Goal: Task Accomplishment & Management: Manage account settings

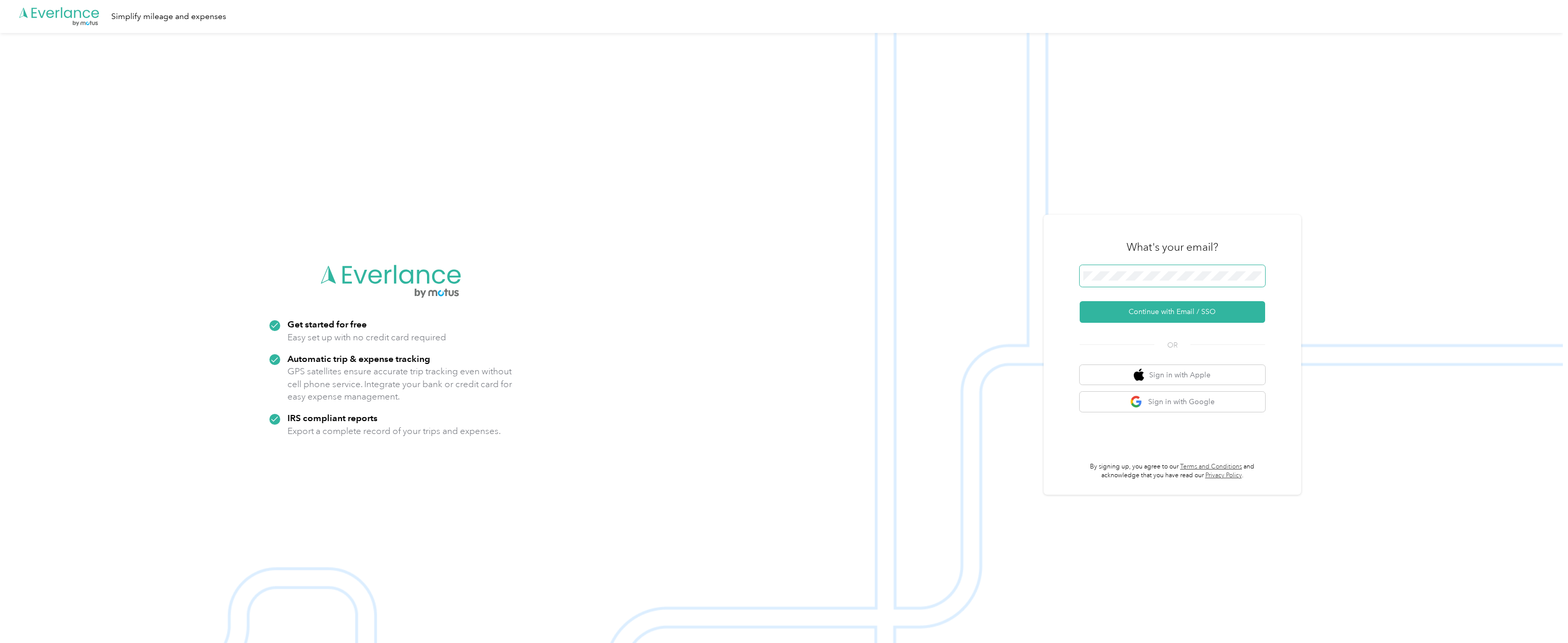
drag, startPoint x: 1227, startPoint y: 269, endPoint x: 1222, endPoint y: 268, distance: 5.1
click at [1226, 269] on span at bounding box center [1172, 276] width 186 height 22
click at [1213, 311] on button "Continue with Email / SSO" at bounding box center [1172, 312] width 186 height 22
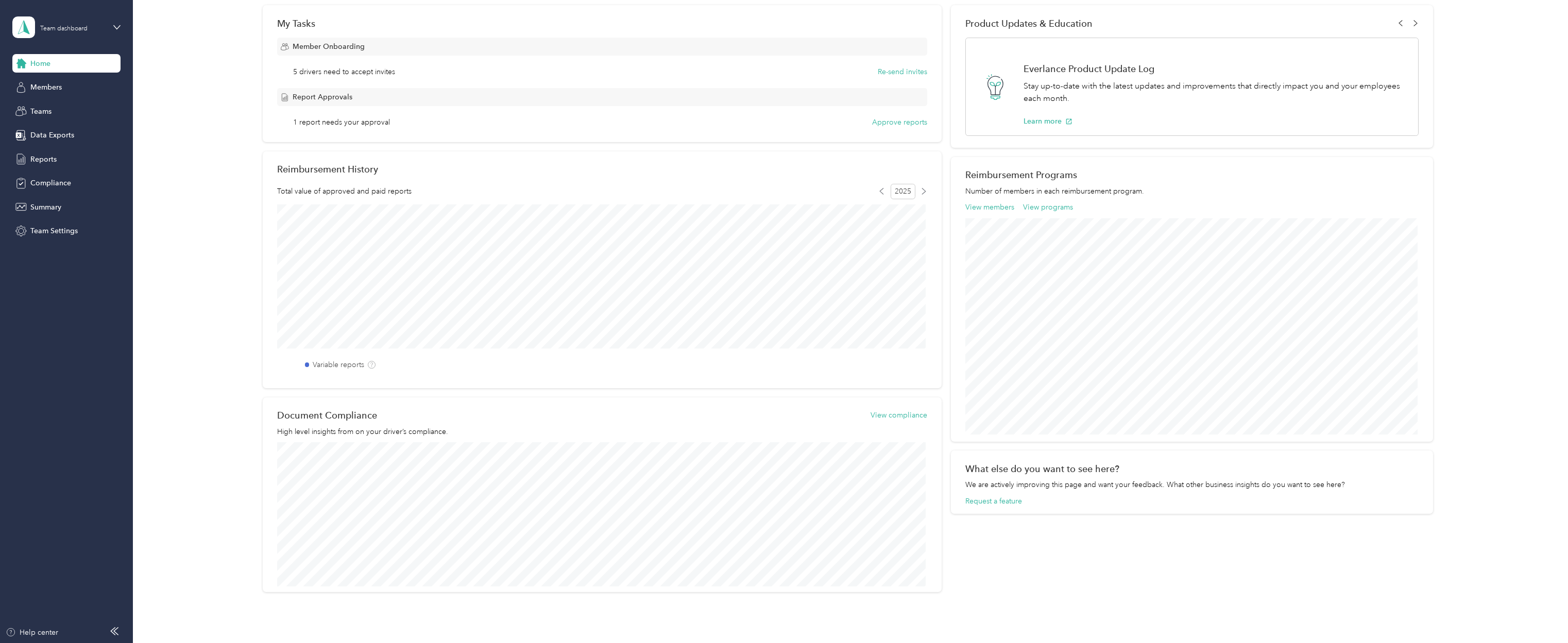
scroll to position [116, 0]
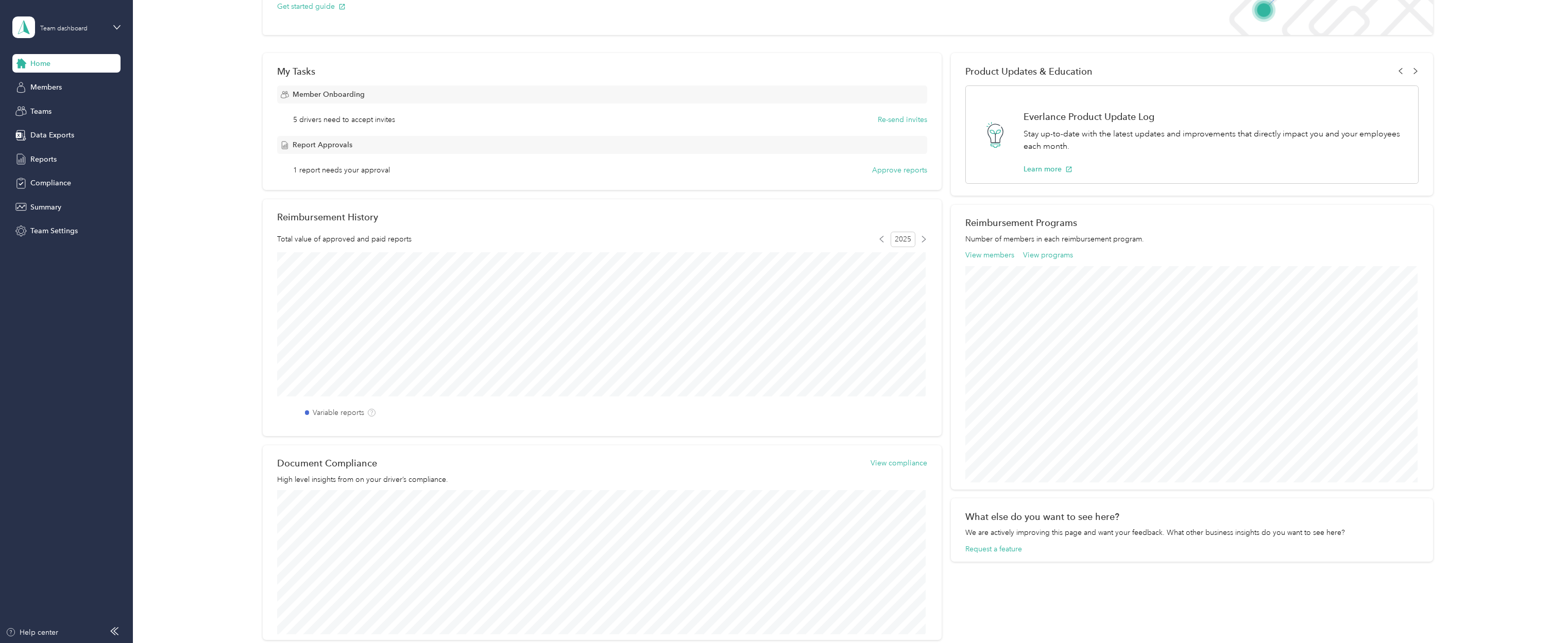
drag, startPoint x: 346, startPoint y: 177, endPoint x: 330, endPoint y: 165, distance: 20.0
click at [345, 176] on div "My Tasks Member Onboarding 5 drivers need to accept invites Re-send invites Rep…" at bounding box center [602, 121] width 679 height 137
click at [299, 145] on span "Report Approvals" at bounding box center [323, 145] width 60 height 11
click at [920, 172] on button "Approve reports" at bounding box center [900, 170] width 55 height 11
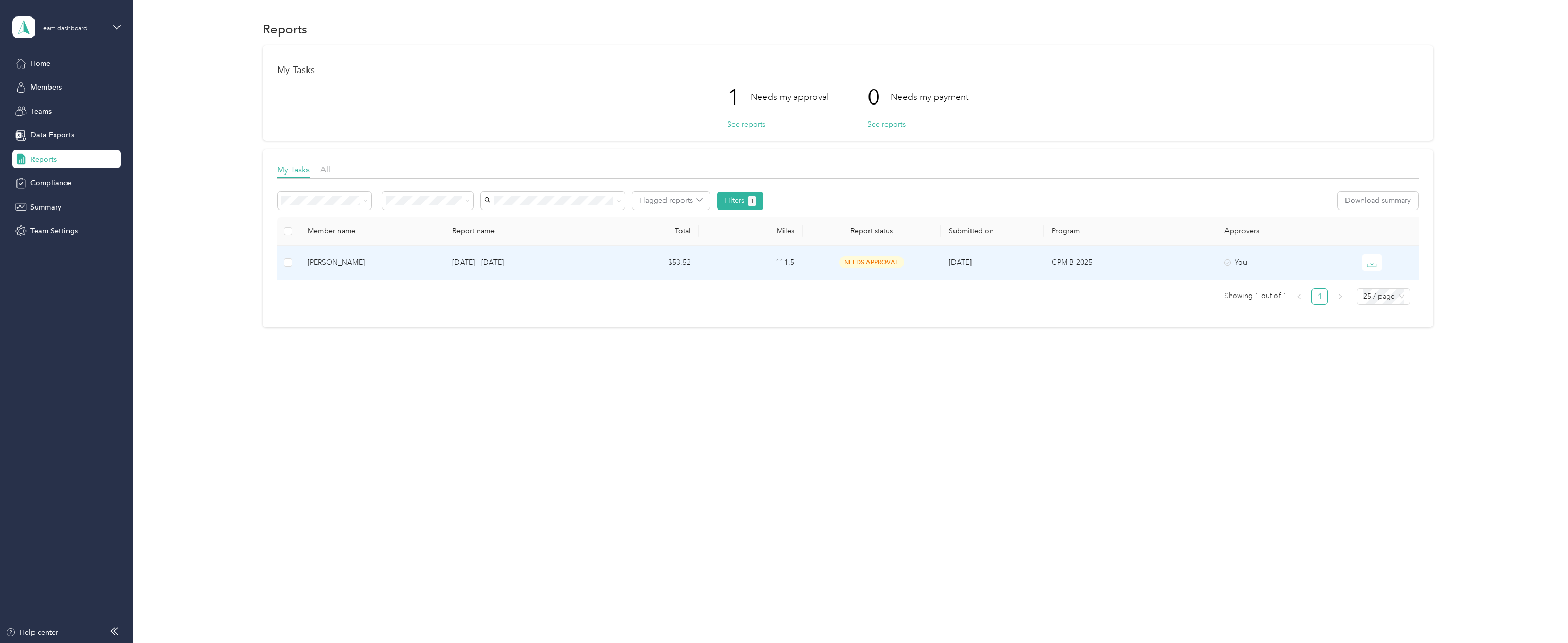
click at [870, 263] on span "needs approval" at bounding box center [872, 262] width 65 height 12
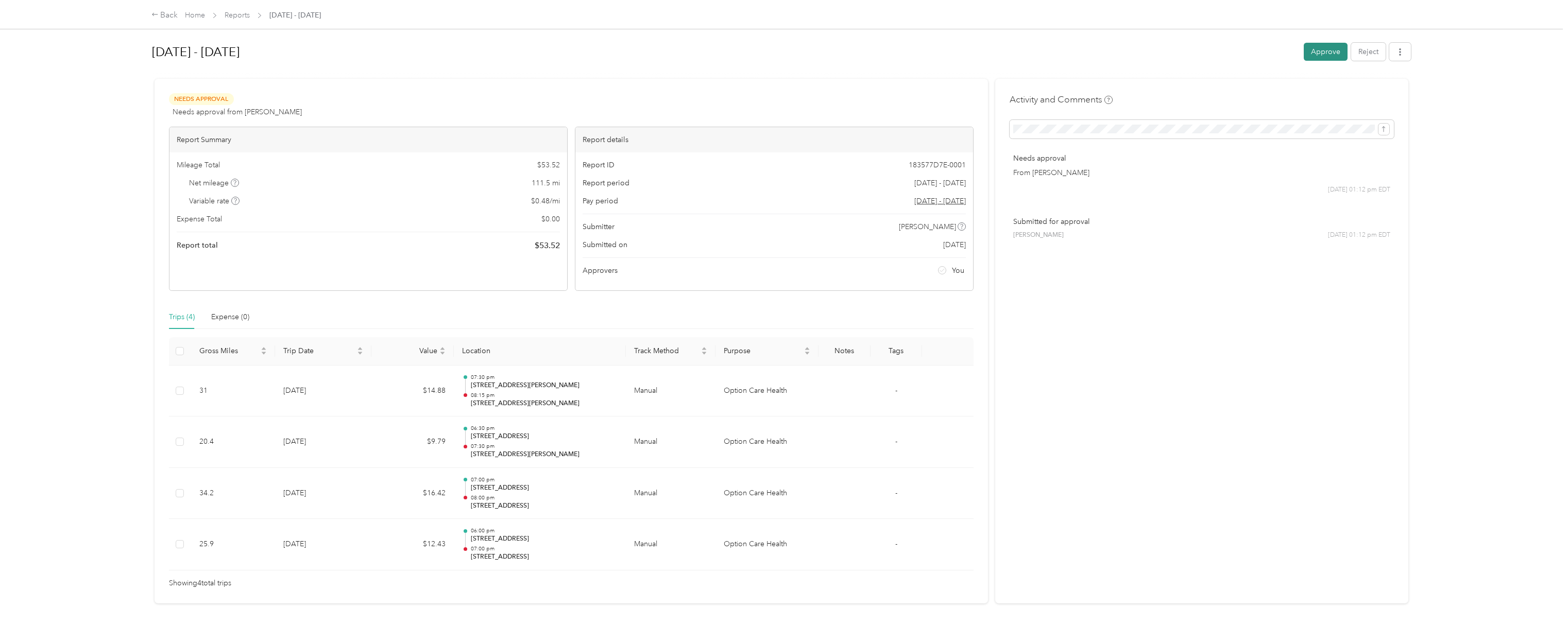
click at [1321, 47] on button "Approve" at bounding box center [1326, 52] width 44 height 18
